Goal: Task Accomplishment & Management: Use online tool/utility

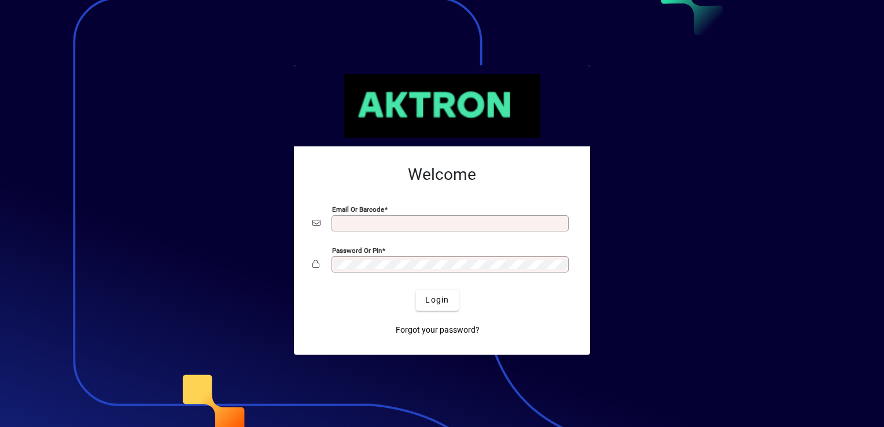
type input "**********"
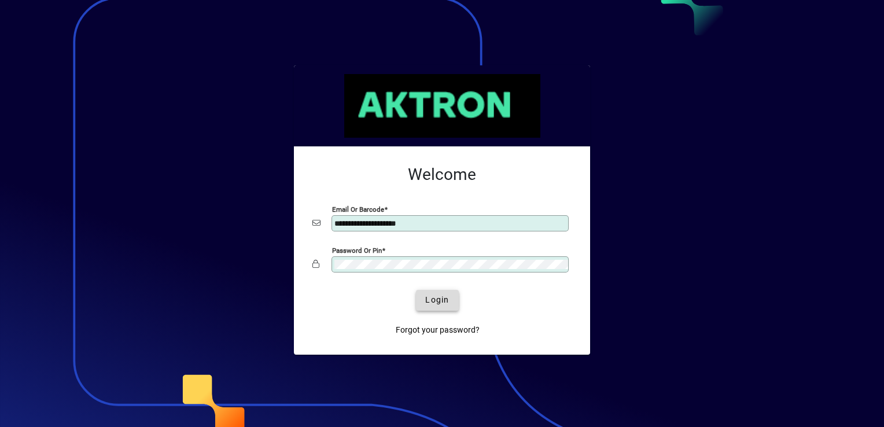
drag, startPoint x: 0, startPoint y: 0, endPoint x: 428, endPoint y: 301, distance: 523.6
click at [428, 301] on span "Login" at bounding box center [437, 300] width 24 height 12
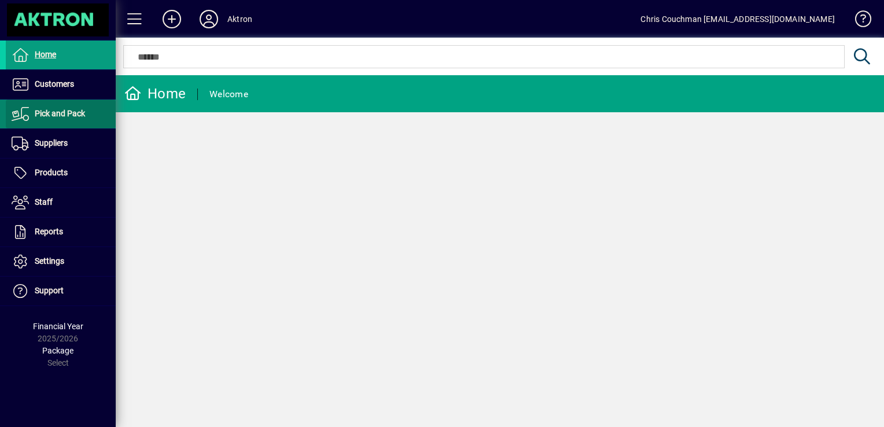
click at [50, 112] on span "Pick and Pack" at bounding box center [60, 113] width 50 height 9
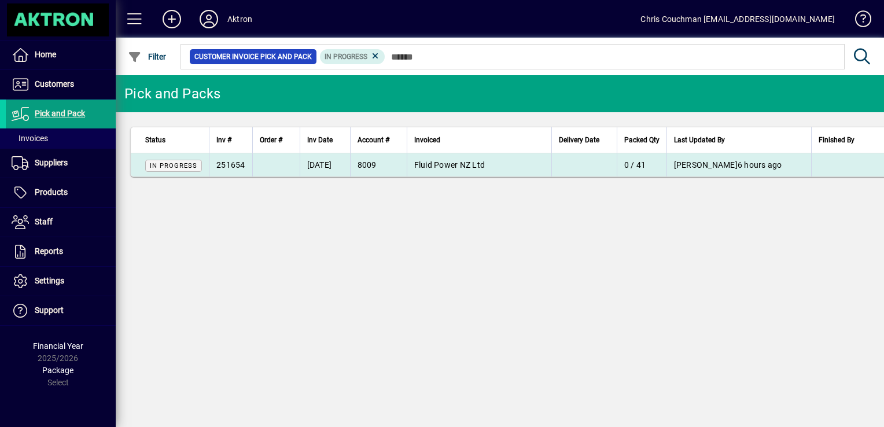
click at [437, 166] on span "Fluid Power NZ Ltd" at bounding box center [449, 164] width 71 height 9
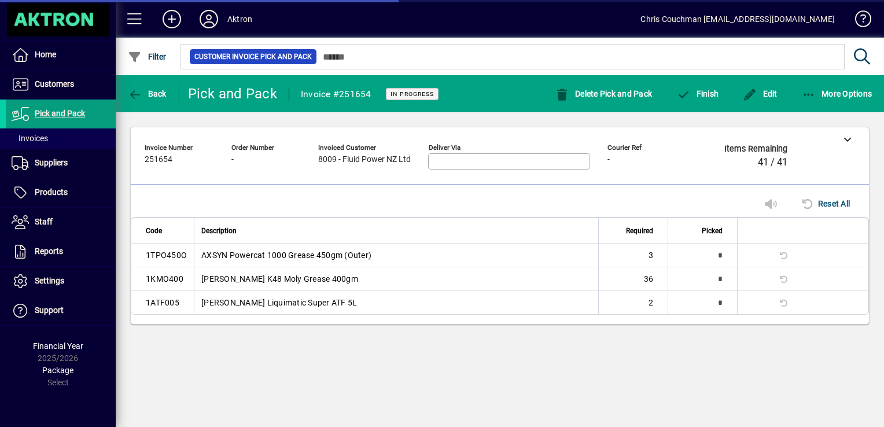
type input "**********"
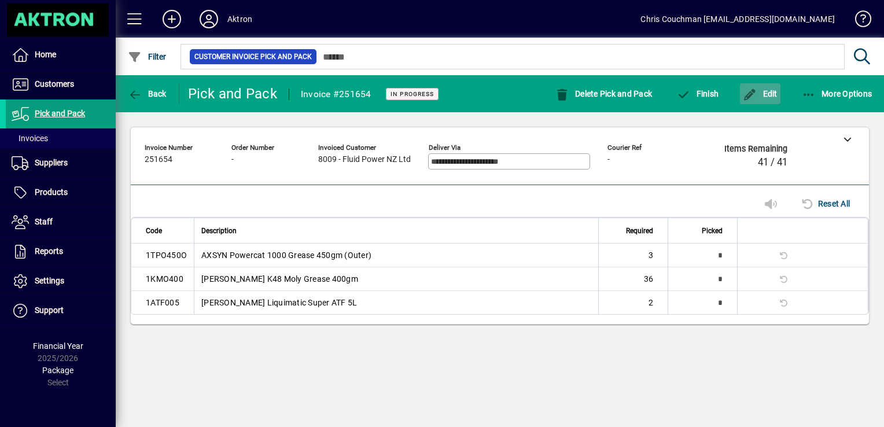
click at [766, 97] on span "Edit" at bounding box center [760, 93] width 35 height 9
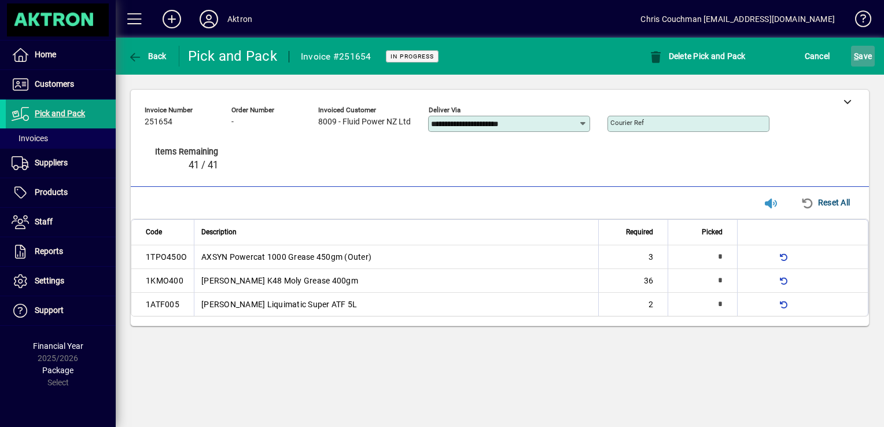
click at [864, 50] on span "S ave" at bounding box center [863, 56] width 18 height 19
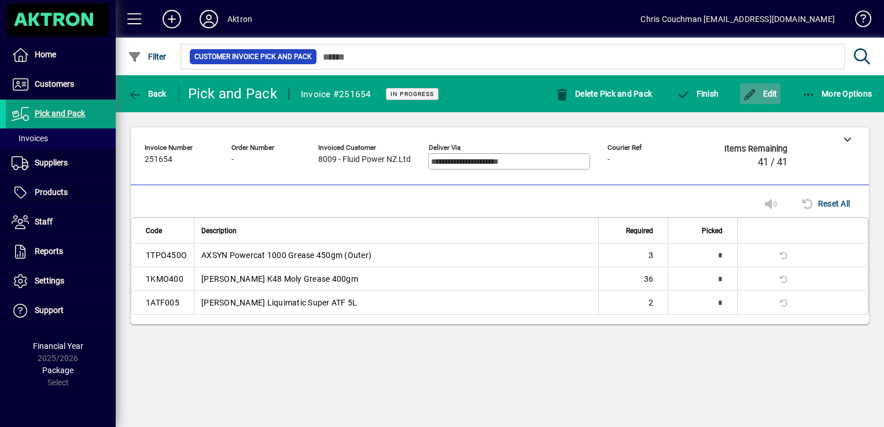
click at [764, 103] on span "button" at bounding box center [760, 94] width 40 height 28
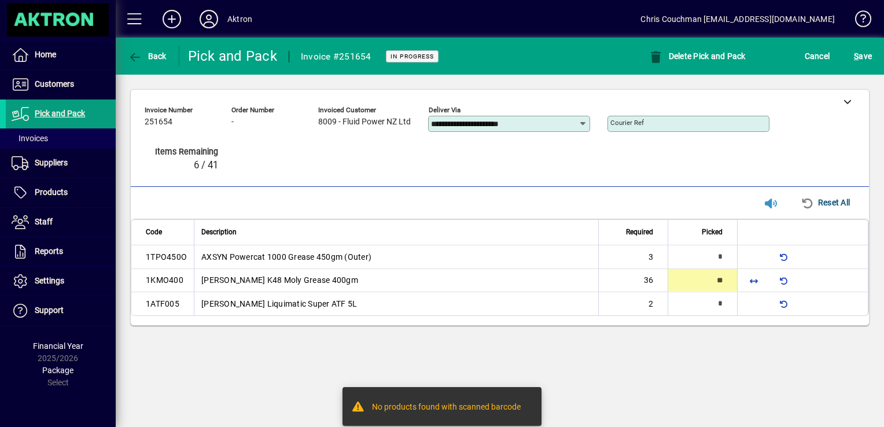
type input "**"
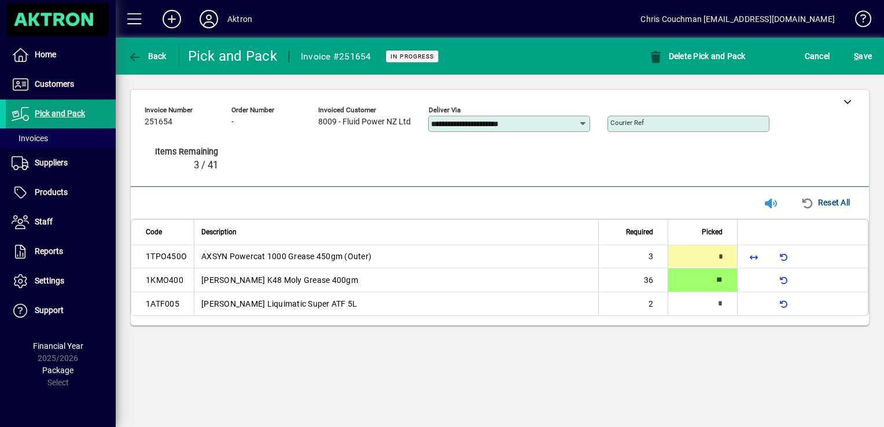
type input "*"
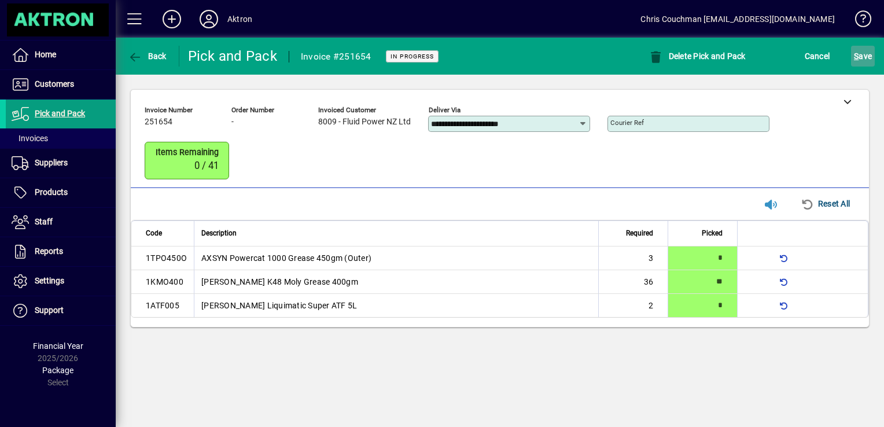
click at [872, 53] on span "submit" at bounding box center [863, 56] width 24 height 28
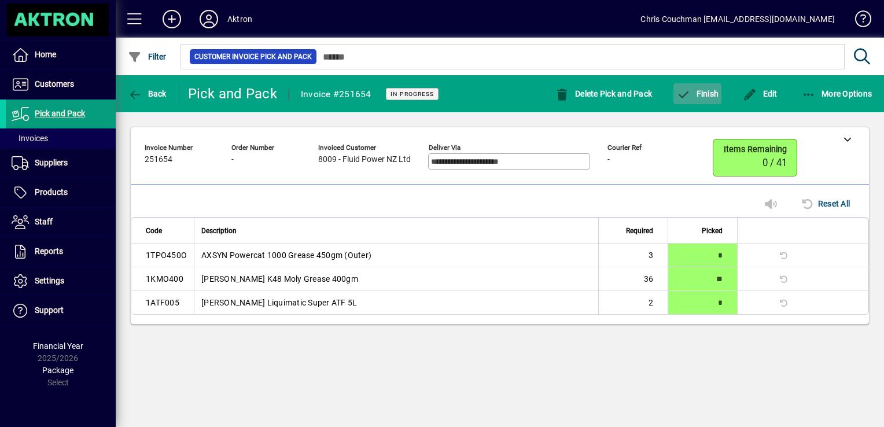
click at [703, 100] on span "button" at bounding box center [697, 94] width 48 height 28
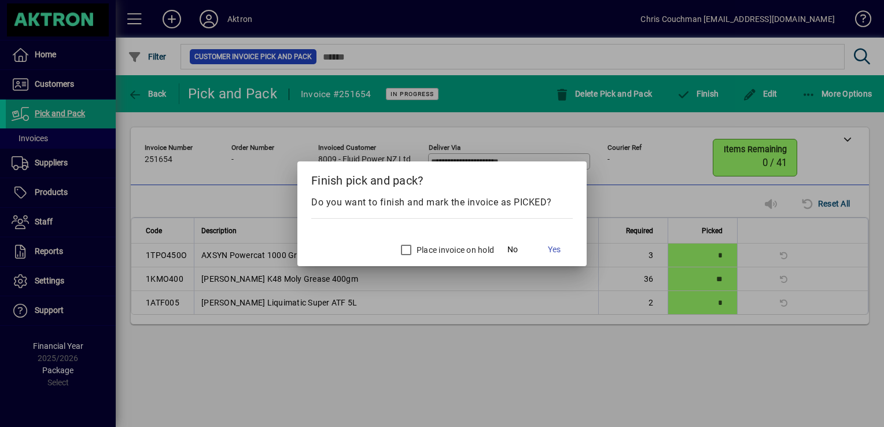
click at [594, 259] on div at bounding box center [442, 213] width 884 height 427
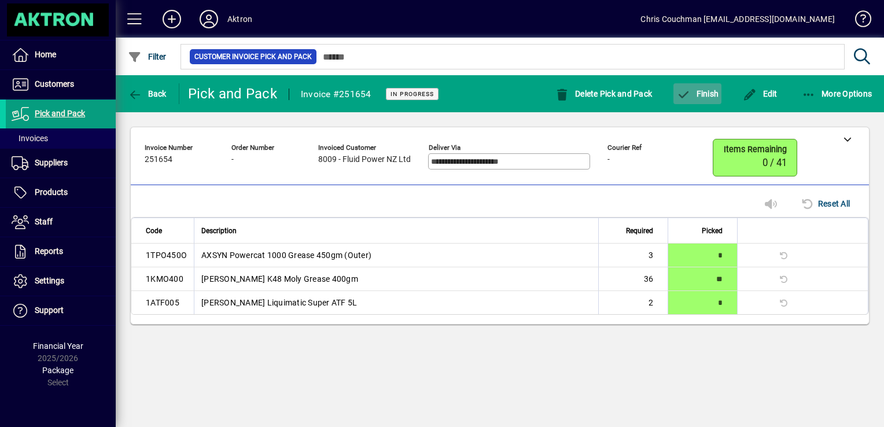
click at [688, 91] on icon "button" at bounding box center [683, 95] width 14 height 12
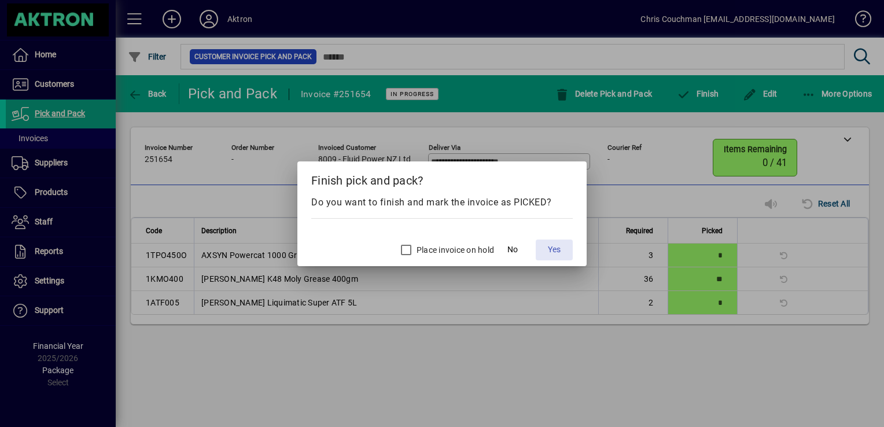
click at [555, 249] on span "Yes" at bounding box center [554, 250] width 13 height 12
